Goal: Task Accomplishment & Management: Complete application form

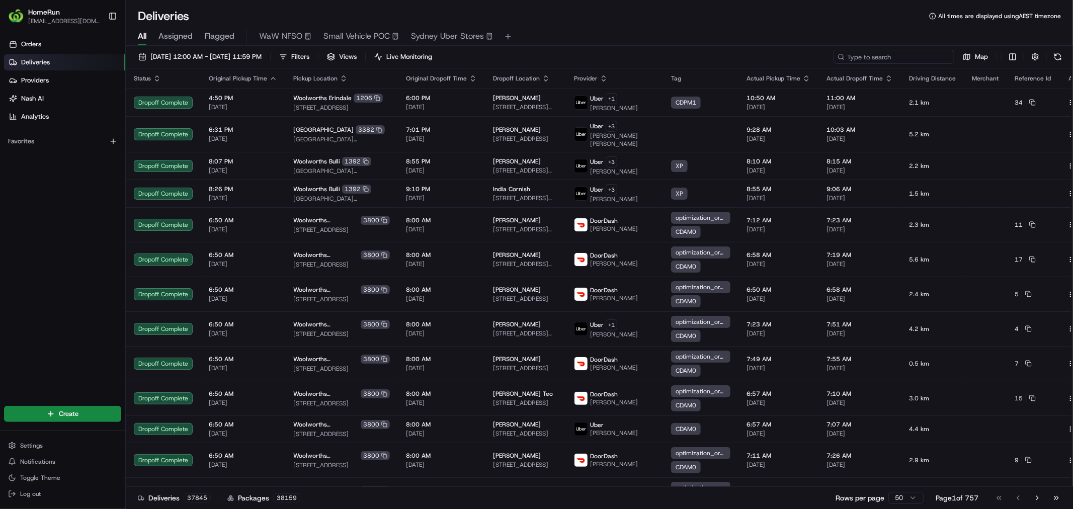
drag, startPoint x: 896, startPoint y: 58, endPoint x: 862, endPoint y: 55, distance: 34.9
click at [896, 58] on input at bounding box center [894, 57] width 121 height 14
paste input "265046125"
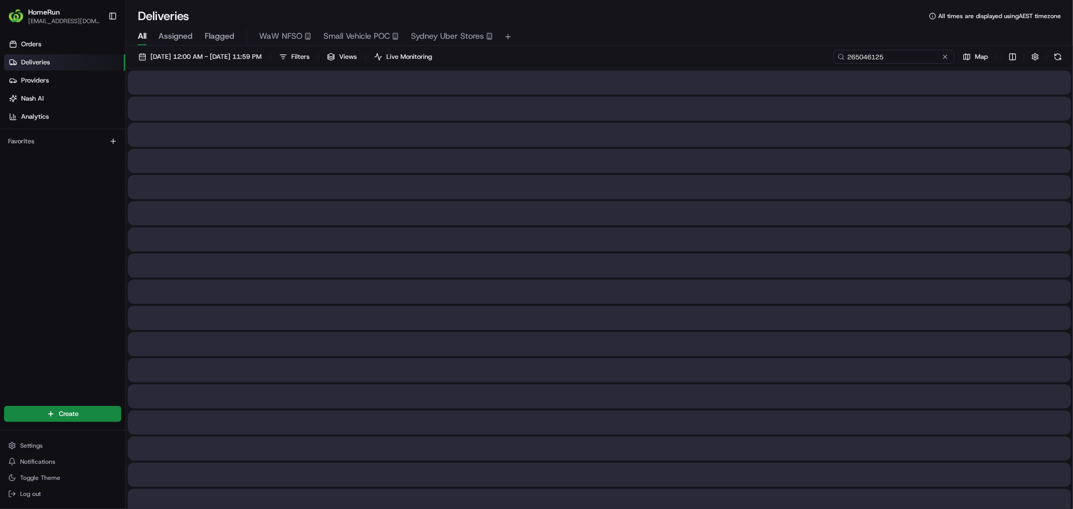
type input "265046125"
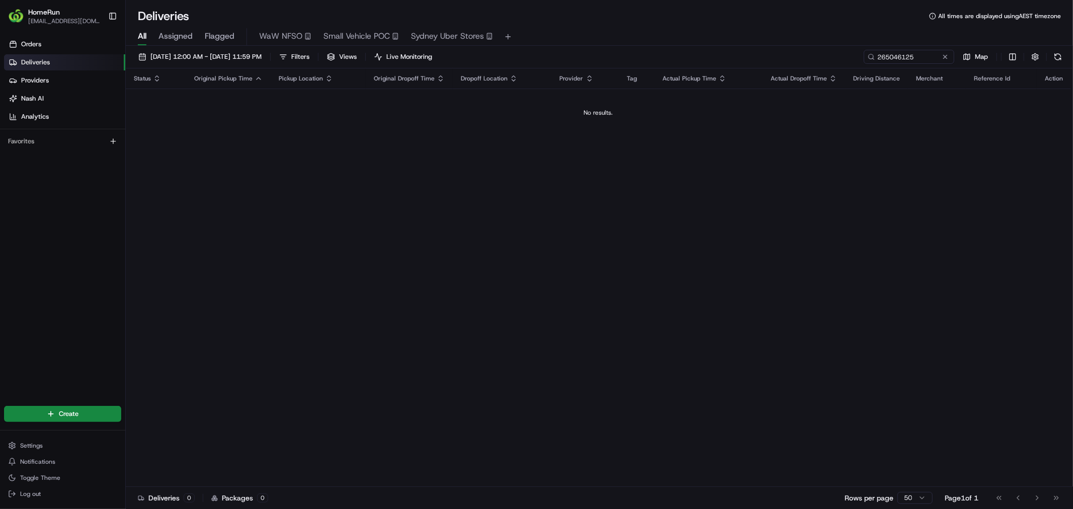
drag, startPoint x: 645, startPoint y: 47, endPoint x: 635, endPoint y: 44, distance: 10.2
drag, startPoint x: 635, startPoint y: 44, endPoint x: 596, endPoint y: 41, distance: 39.3
click at [612, 38] on div "All Assigned Flagged WaW NFSO Small Vehicle POC [GEOGRAPHIC_DATA] Uber Stores" at bounding box center [600, 37] width 948 height 18
click at [249, 57] on span "[DATE] 12:00 AM - [DATE] 11:59 PM" at bounding box center [205, 56] width 111 height 9
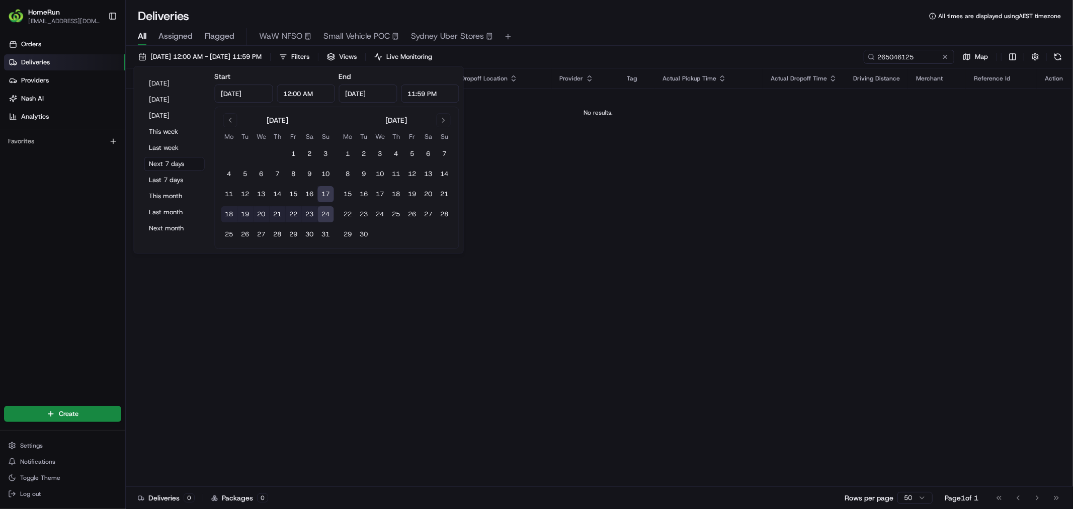
click at [733, 208] on div "Status Original Pickup Time Pickup Location Original Dropoff Time Dropoff Locat…" at bounding box center [599, 277] width 946 height 419
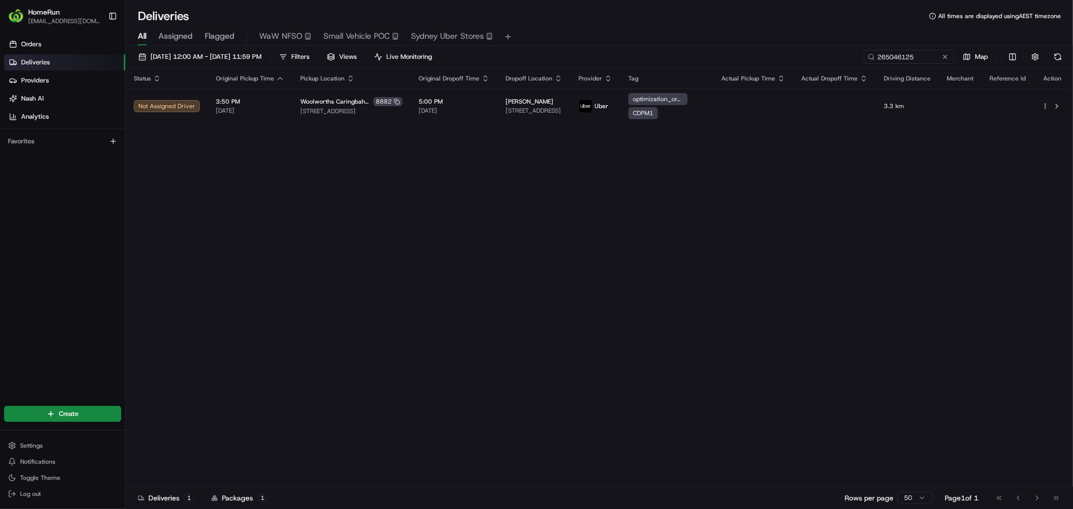
drag, startPoint x: 470, startPoint y: 221, endPoint x: 394, endPoint y: 244, distance: 79.3
click at [378, 246] on div "Status Original Pickup Time Pickup Location Original Dropoff Time Dropoff Locat…" at bounding box center [599, 277] width 946 height 419
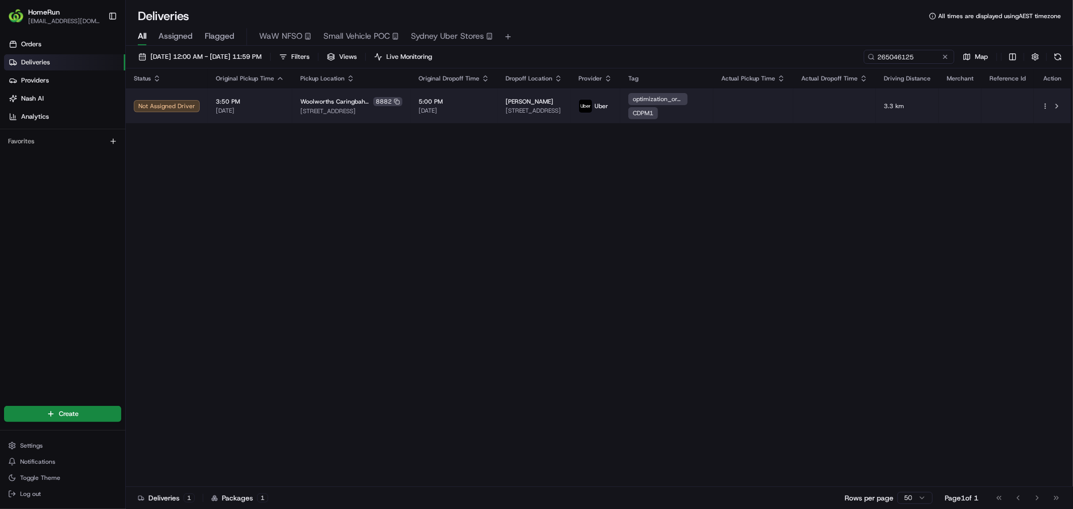
click at [735, 99] on td at bounding box center [754, 106] width 80 height 35
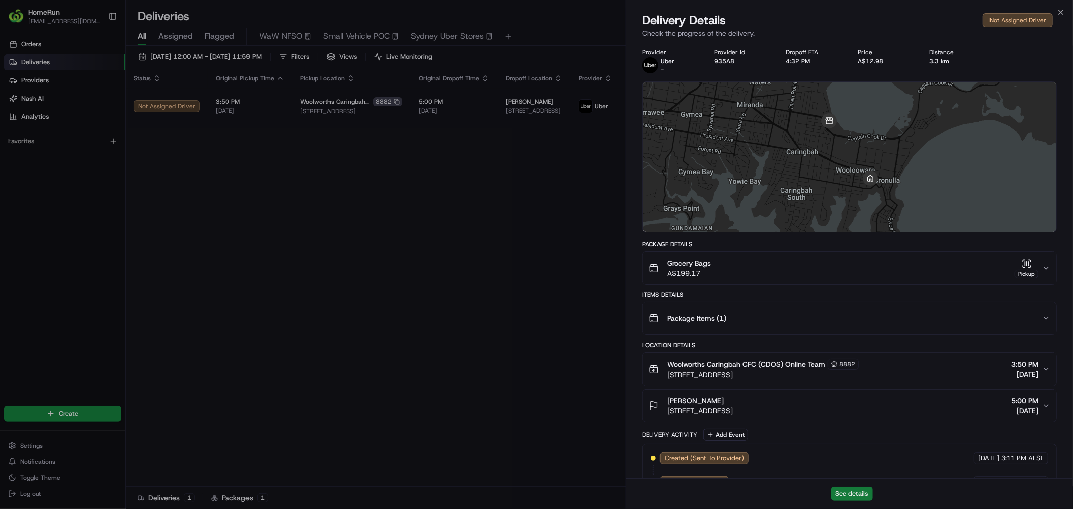
click at [857, 491] on button "See details" at bounding box center [852, 494] width 42 height 14
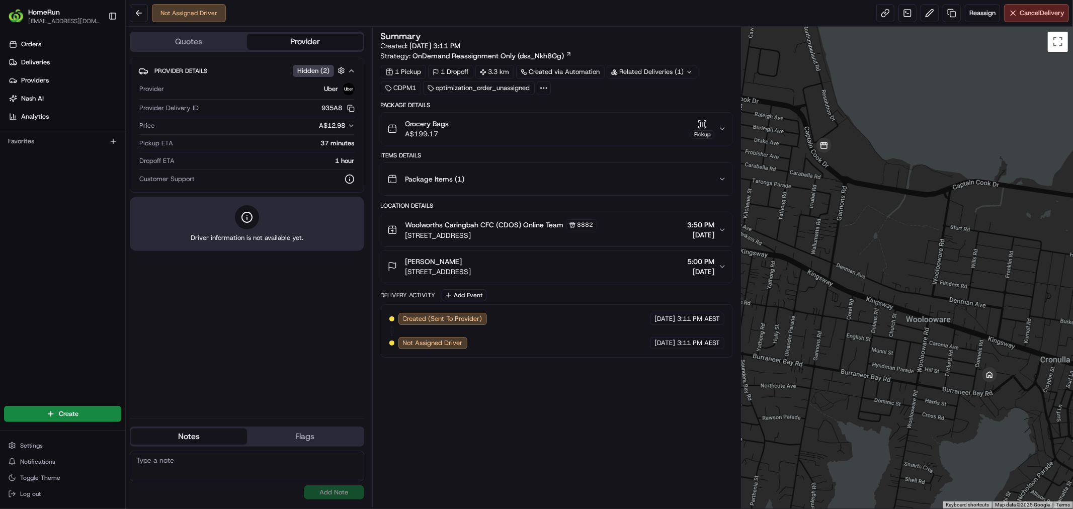
drag, startPoint x: 524, startPoint y: 405, endPoint x: 514, endPoint y: 405, distance: 9.6
click at [514, 405] on div "Summary Created: 17/08/2025 3:11 PM Strategy: OnDemand Reassignment Only (dss_N…" at bounding box center [557, 268] width 352 height 472
click at [928, 8] on button at bounding box center [930, 13] width 18 height 18
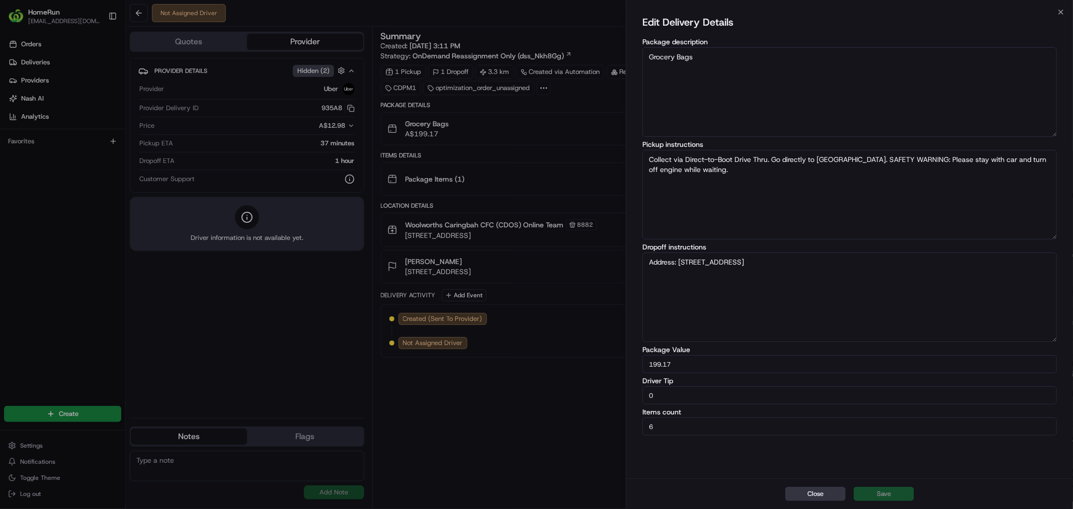
click at [808, 490] on button "Close" at bounding box center [816, 494] width 60 height 14
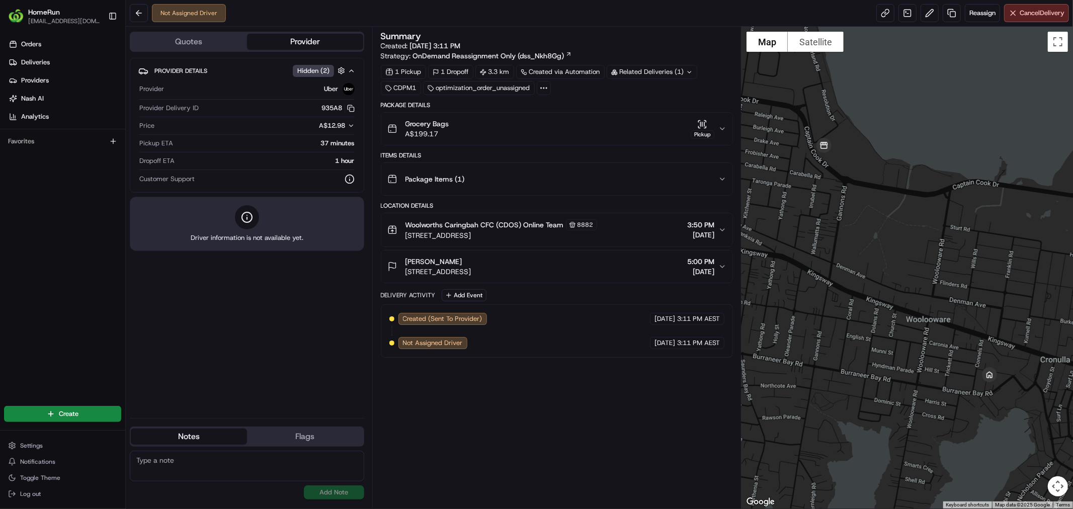
drag, startPoint x: 513, startPoint y: 405, endPoint x: 499, endPoint y: 384, distance: 25.3
click at [500, 395] on div "Summary Created: 17/08/2025 3:11 PM Strategy: OnDemand Reassignment Only (dss_N…" at bounding box center [557, 268] width 352 height 472
click at [136, 15] on button at bounding box center [139, 13] width 18 height 18
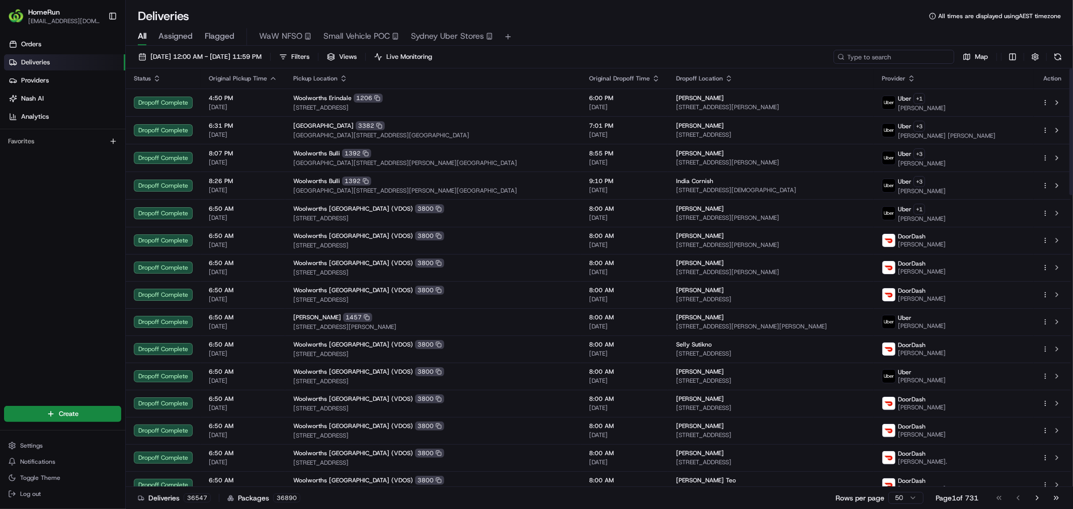
click at [913, 52] on input at bounding box center [894, 57] width 121 height 14
paste input "265046125"
type input "265046125"
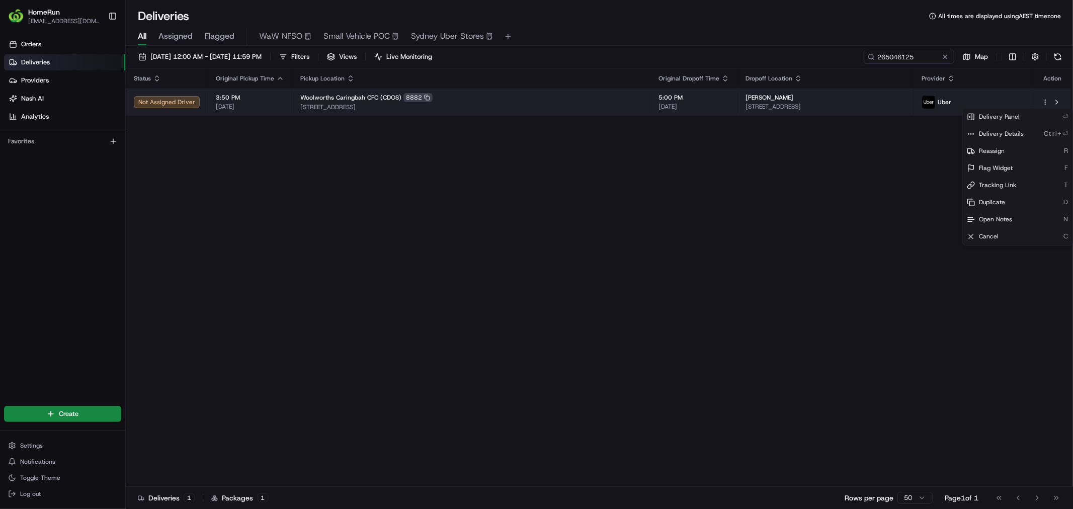
click at [1044, 102] on html "HomeRun vahsin1@woolworths.com.au Toggle Sidebar Orders Deliveries Providers Na…" at bounding box center [536, 254] width 1073 height 509
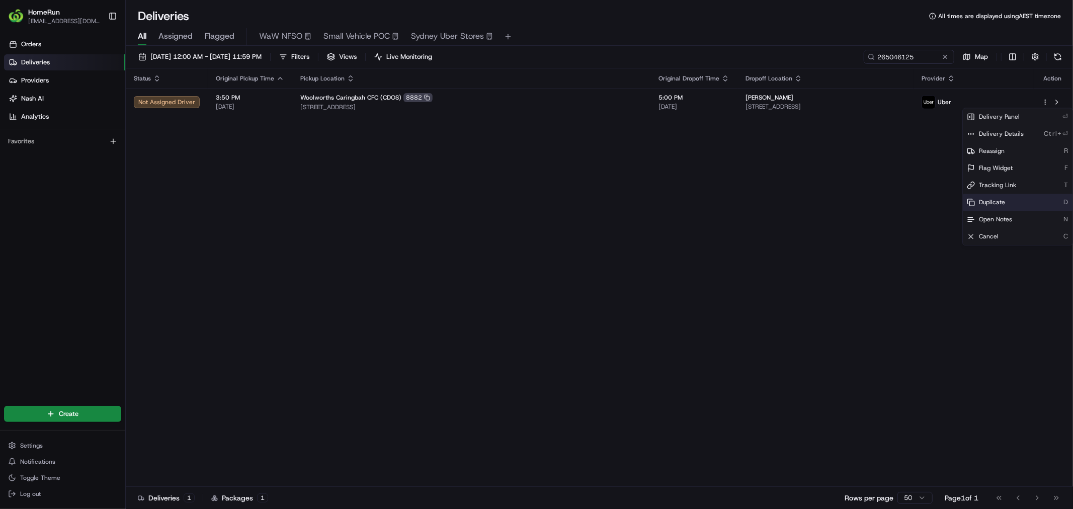
click at [1021, 198] on div "Duplicate D" at bounding box center [1018, 202] width 110 height 17
drag, startPoint x: 553, startPoint y: 149, endPoint x: 534, endPoint y: 148, distance: 18.1
drag, startPoint x: 534, startPoint y: 148, endPoint x: 536, endPoint y: 128, distance: 19.7
click at [534, 143] on div "Status Original Pickup Time Pickup Location Original Dropoff Time Dropoff Locat…" at bounding box center [599, 277] width 946 height 419
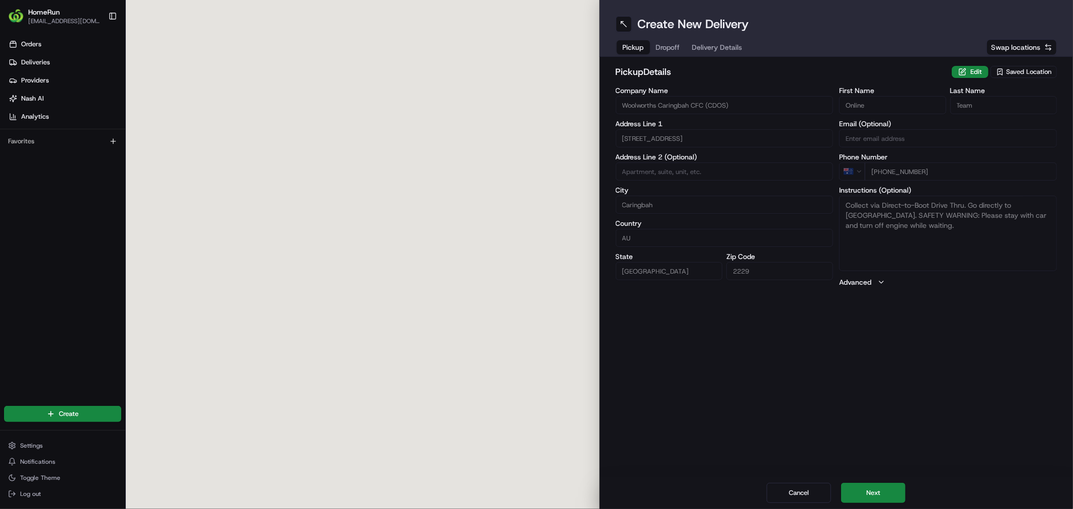
type input "[STREET_ADDRESS]"
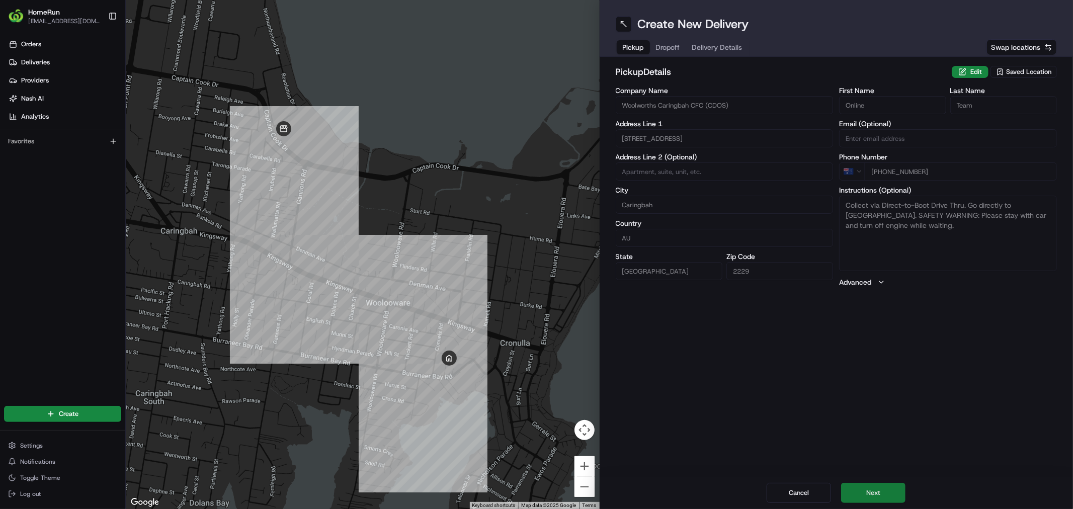
click at [867, 500] on button "Next" at bounding box center [873, 493] width 64 height 20
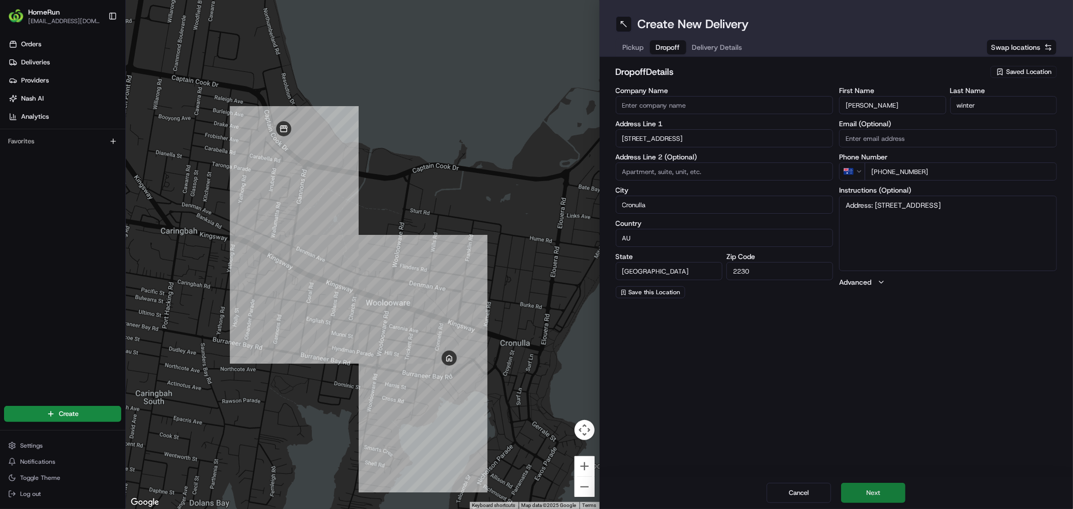
click at [867, 500] on button "Next" at bounding box center [873, 493] width 64 height 20
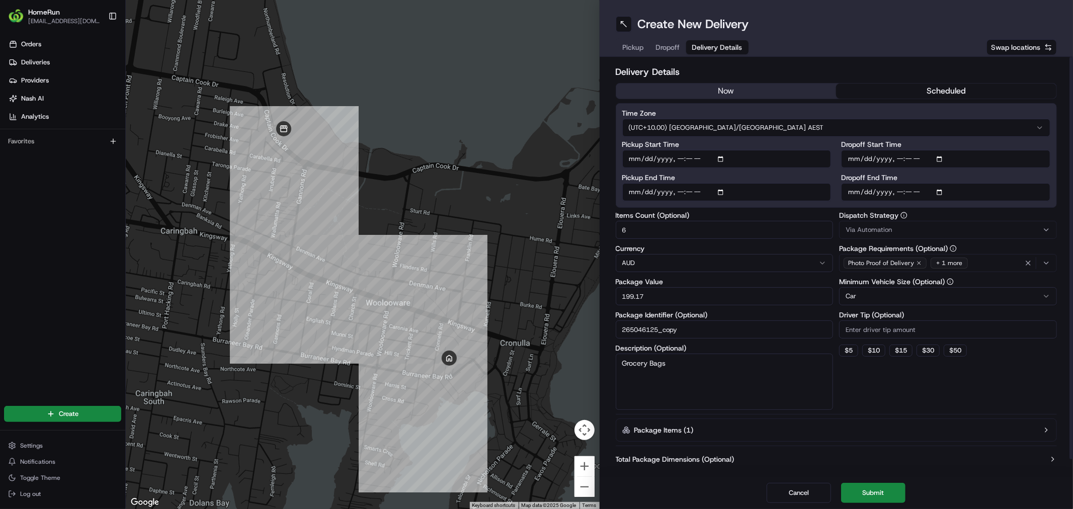
click at [728, 156] on input "Pickup Start Time" at bounding box center [726, 159] width 209 height 18
click at [721, 155] on input "Pickup Start Time" at bounding box center [726, 159] width 209 height 18
type input "2025-08-17T18:01"
click at [828, 126] on html "HomeRun vahsin1@woolworths.com.au Toggle Sidebar Orders Deliveries Providers Na…" at bounding box center [536, 254] width 1073 height 509
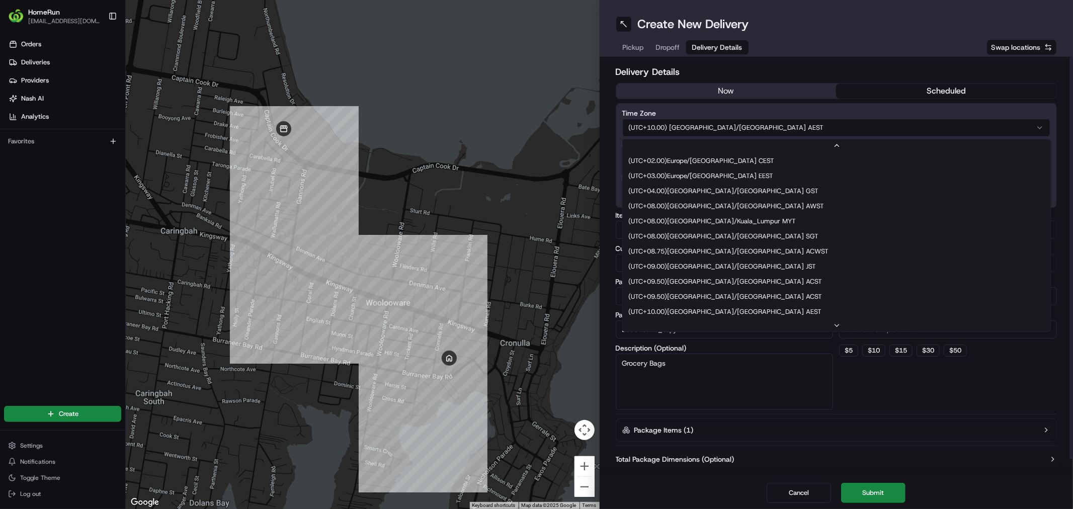
scroll to position [257, 0]
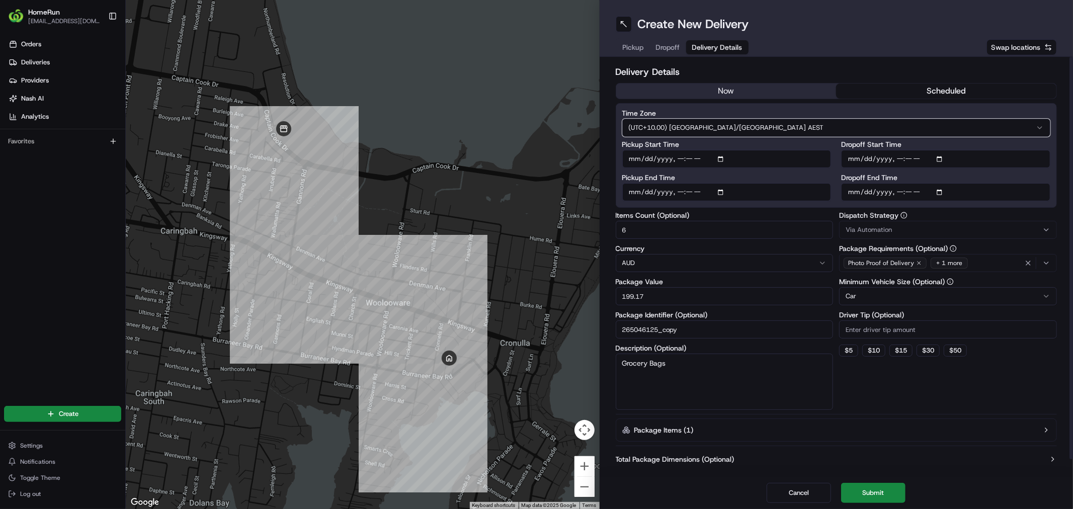
click at [963, 468] on html "HomeRun vahsin1@woolworths.com.au Toggle Sidebar Orders Deliveries Providers Na…" at bounding box center [536, 254] width 1073 height 509
click at [941, 154] on input "Dropoff Start Time" at bounding box center [945, 159] width 209 height 18
click at [939, 164] on input "Dropoff Start Time" at bounding box center [945, 159] width 209 height 18
click at [945, 157] on input "Dropoff Start Time" at bounding box center [945, 159] width 209 height 18
type input "2025-08-17T18:00"
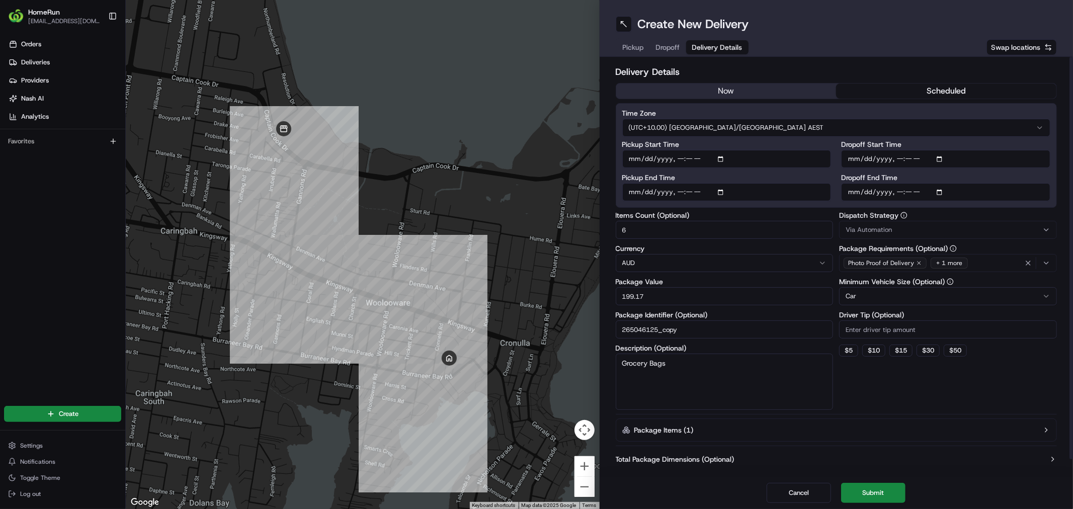
click at [1018, 142] on label "Dropoff Start Time" at bounding box center [945, 144] width 209 height 7
click at [1018, 150] on input "Dropoff Start Time" at bounding box center [945, 159] width 209 height 18
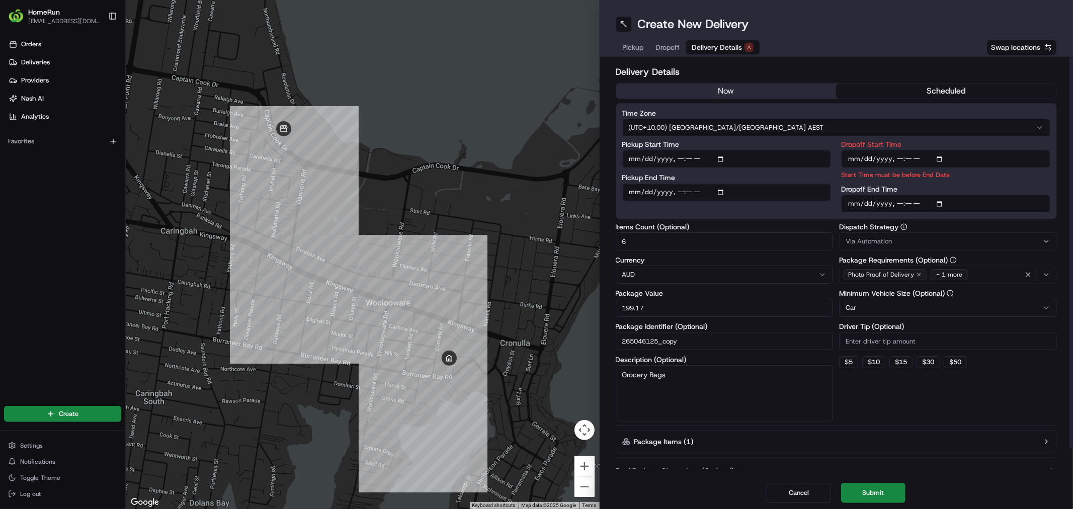
click at [941, 200] on input "Dropoff End Time" at bounding box center [945, 204] width 209 height 18
type input "2025-08-17T19:00"
click at [1012, 177] on p "Start Time must be before End Date" at bounding box center [945, 175] width 209 height 10
click at [967, 156] on input "Dropoff Start Time" at bounding box center [945, 159] width 209 height 18
click at [988, 141] on label "Dropoff Start Time" at bounding box center [945, 144] width 209 height 7
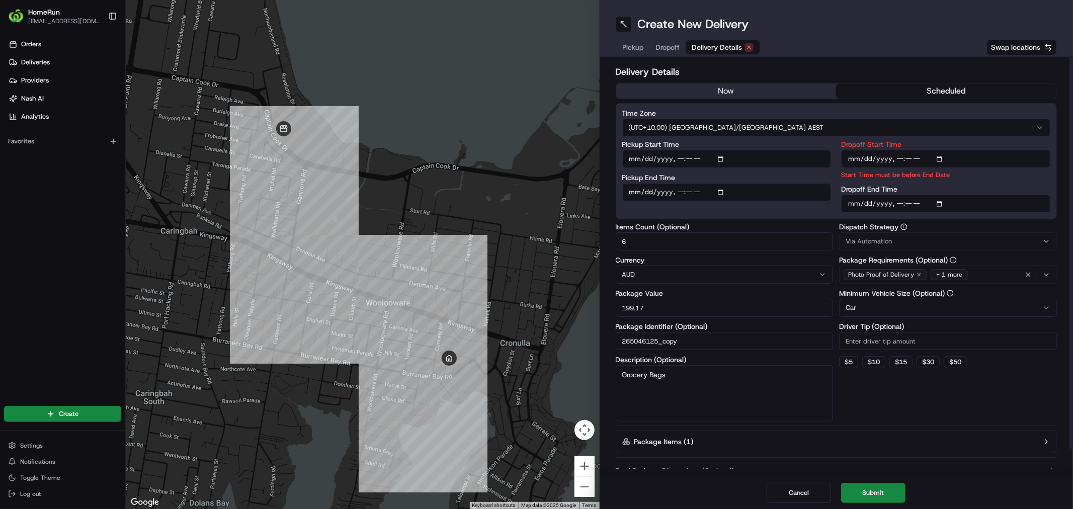
click at [988, 150] on input "Dropoff Start Time" at bounding box center [945, 159] width 209 height 18
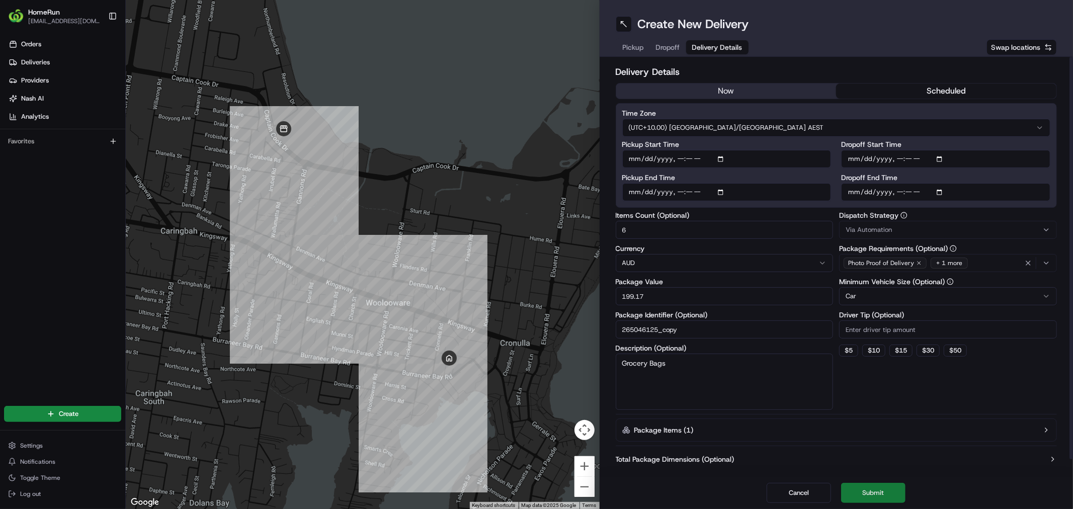
click at [884, 485] on button "Submit" at bounding box center [873, 493] width 64 height 20
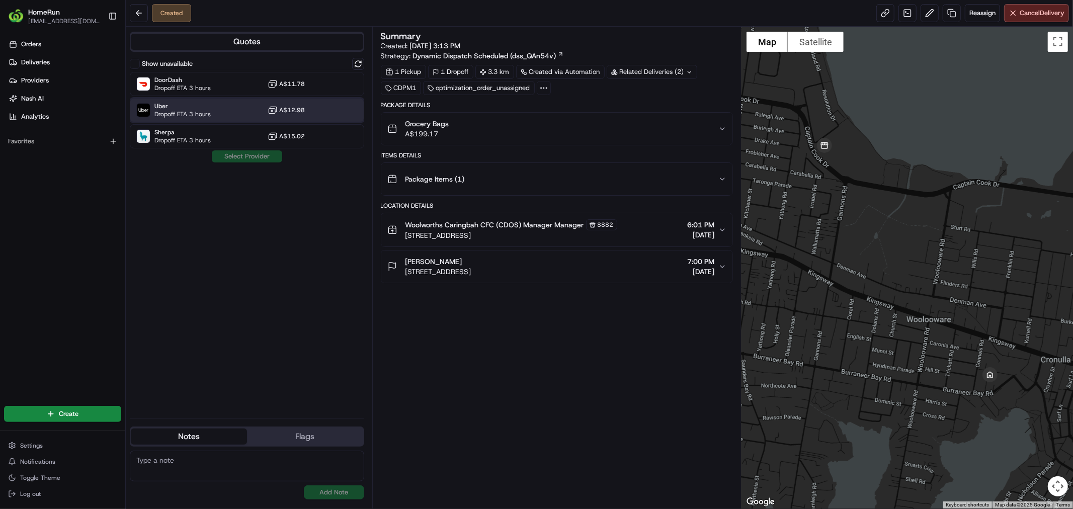
click at [160, 103] on span "Uber" at bounding box center [182, 106] width 56 height 8
click at [244, 157] on button "Assign Provider" at bounding box center [246, 156] width 71 height 12
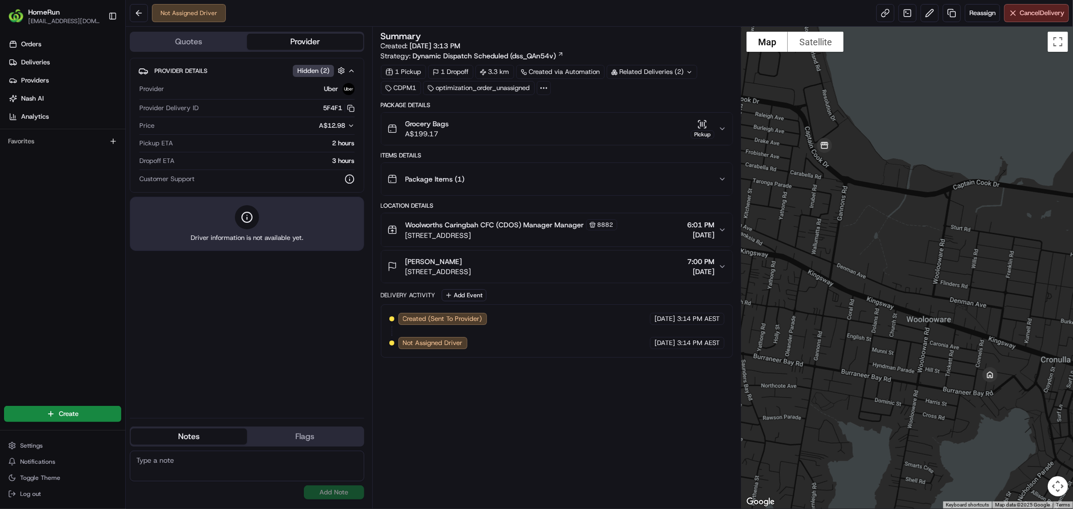
drag, startPoint x: 601, startPoint y: 408, endPoint x: 607, endPoint y: 373, distance: 35.2
click at [599, 408] on div "Summary Created: 17/08/2025 3:13 PM Strategy: Dynamic Dispatch Scheduled (dss_Q…" at bounding box center [557, 268] width 352 height 472
click at [877, 13] on link at bounding box center [886, 13] width 18 height 18
